Goal: Check status: Check status

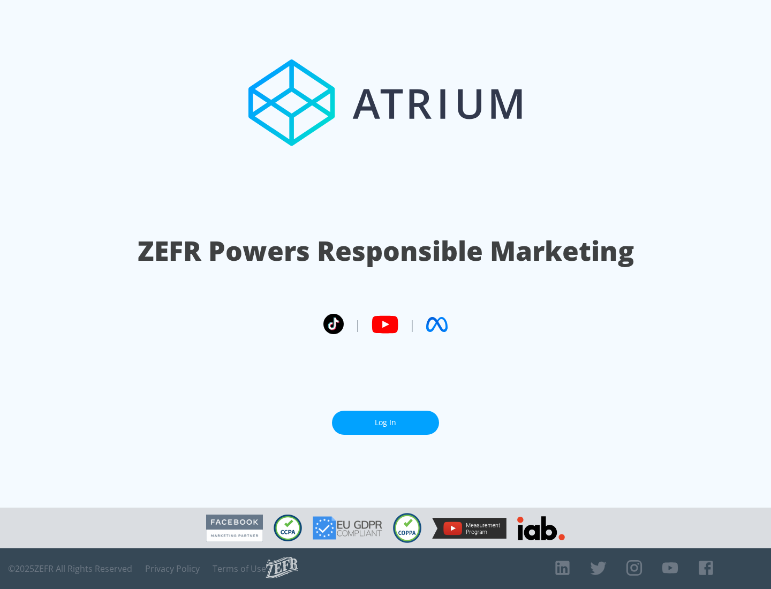
click at [385, 422] on link "Log In" at bounding box center [385, 423] width 107 height 24
